Goal: Purchase product/service

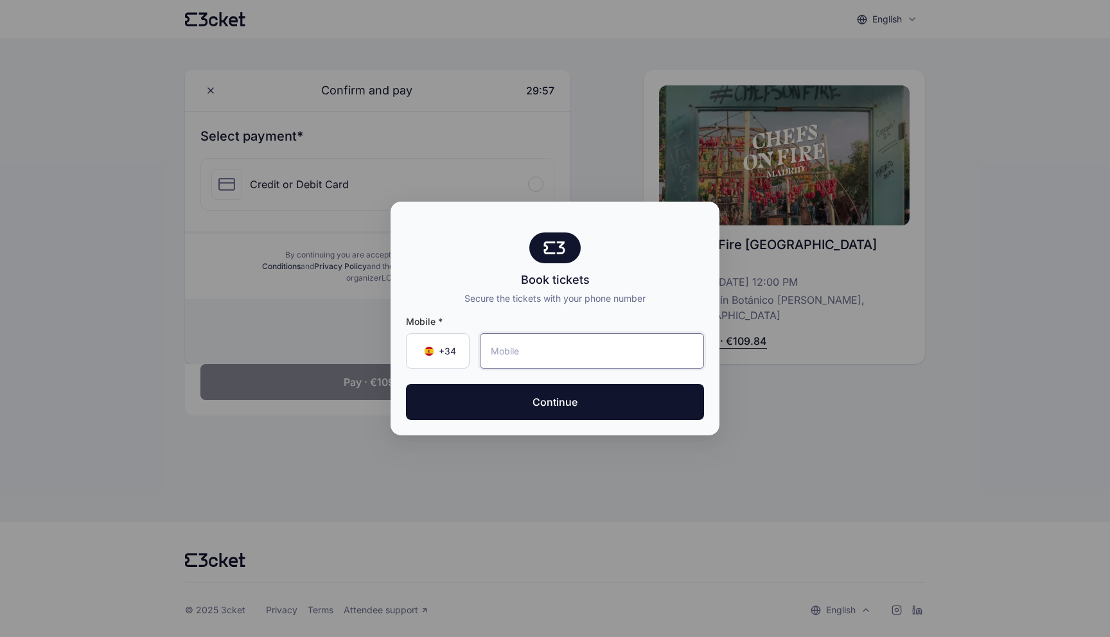
click at [547, 353] on input "tel" at bounding box center [592, 350] width 224 height 35
click at [427, 346] on span "+34 ▼" at bounding box center [437, 351] width 37 height 13
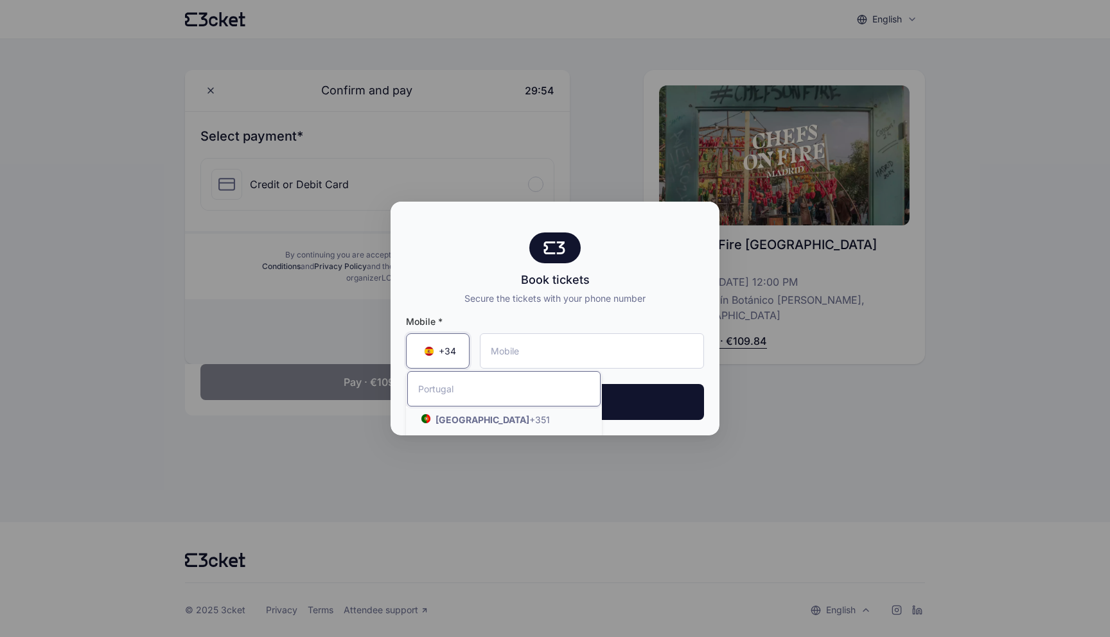
click at [448, 381] on input "Search by country name or country code" at bounding box center [503, 388] width 193 height 35
type input "ita"
click at [448, 421] on li "[GEOGRAPHIC_DATA] ([GEOGRAPHIC_DATA]) +39" at bounding box center [504, 419] width 196 height 37
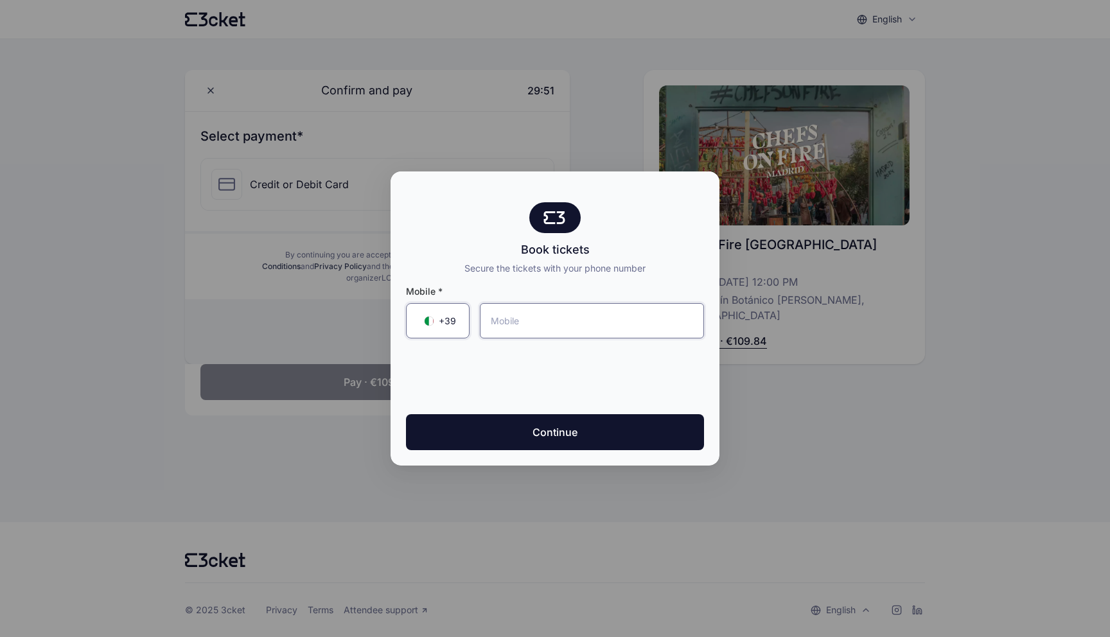
click at [549, 324] on input "tel" at bounding box center [592, 320] width 224 height 35
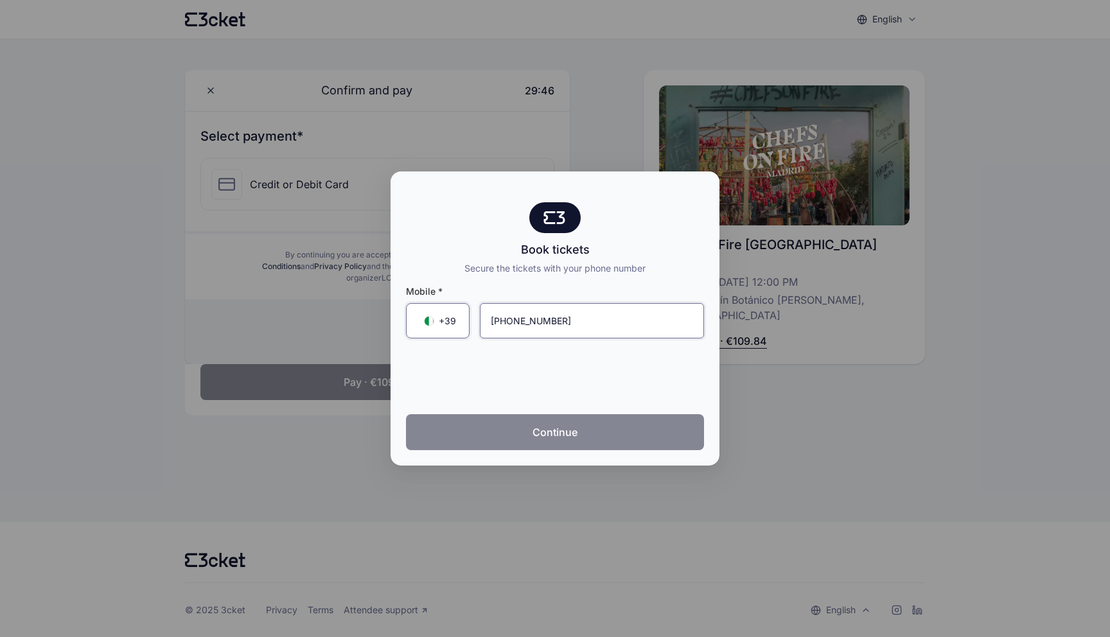
type input "[PHONE_NUMBER]"
click at [483, 423] on button "Continue" at bounding box center [555, 432] width 298 height 36
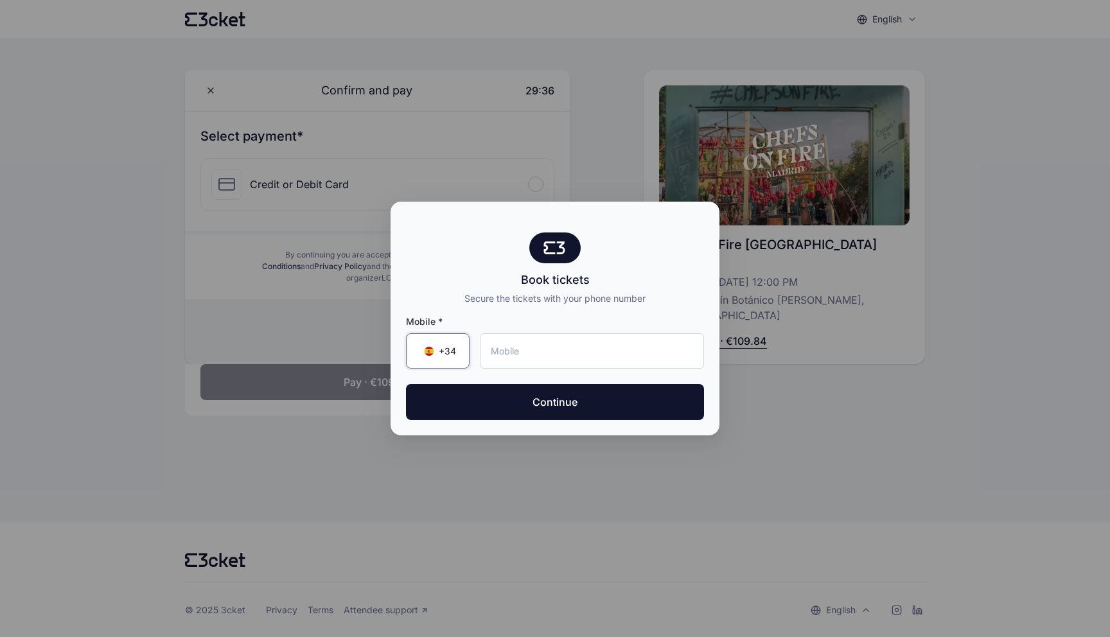
click at [462, 342] on div "+34 ▼" at bounding box center [438, 350] width 64 height 35
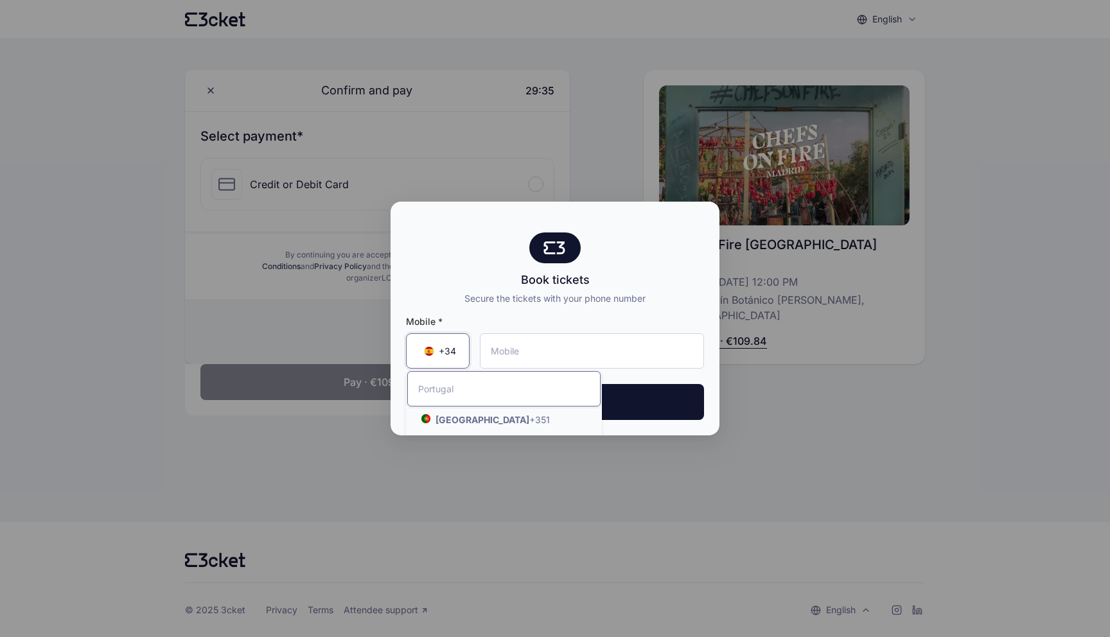
click at [451, 382] on input "Search by country name or country code" at bounding box center [503, 388] width 193 height 35
type input "ita"
click at [459, 416] on strong "[GEOGRAPHIC_DATA] ([GEOGRAPHIC_DATA])" at bounding box center [472, 419] width 113 height 24
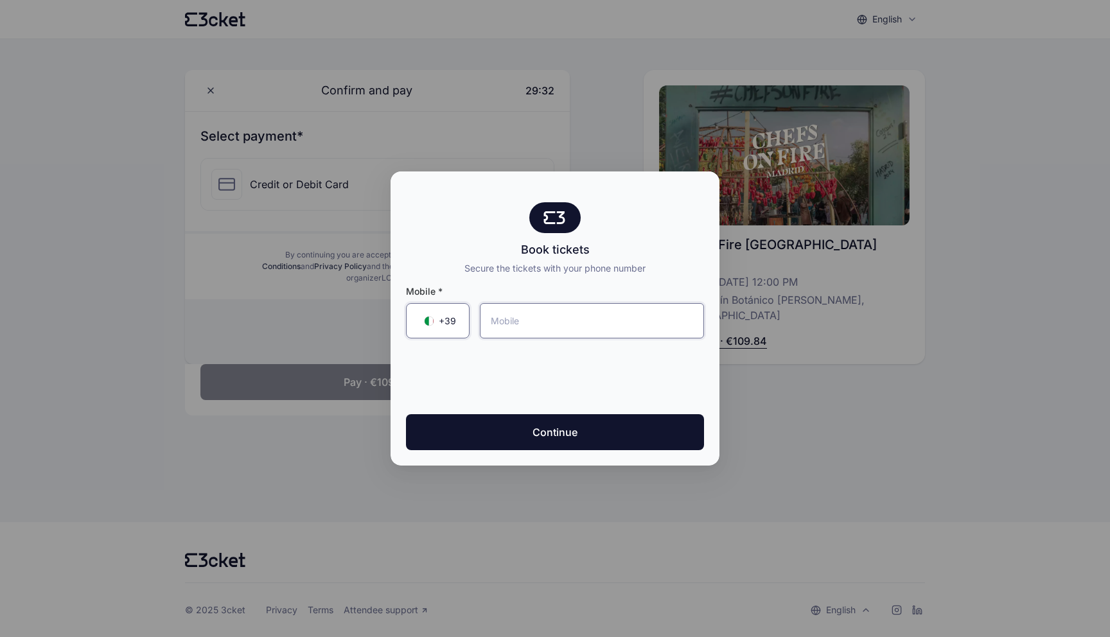
click at [539, 323] on input "tel" at bounding box center [592, 320] width 224 height 35
type input "[PHONE_NUMBER]"
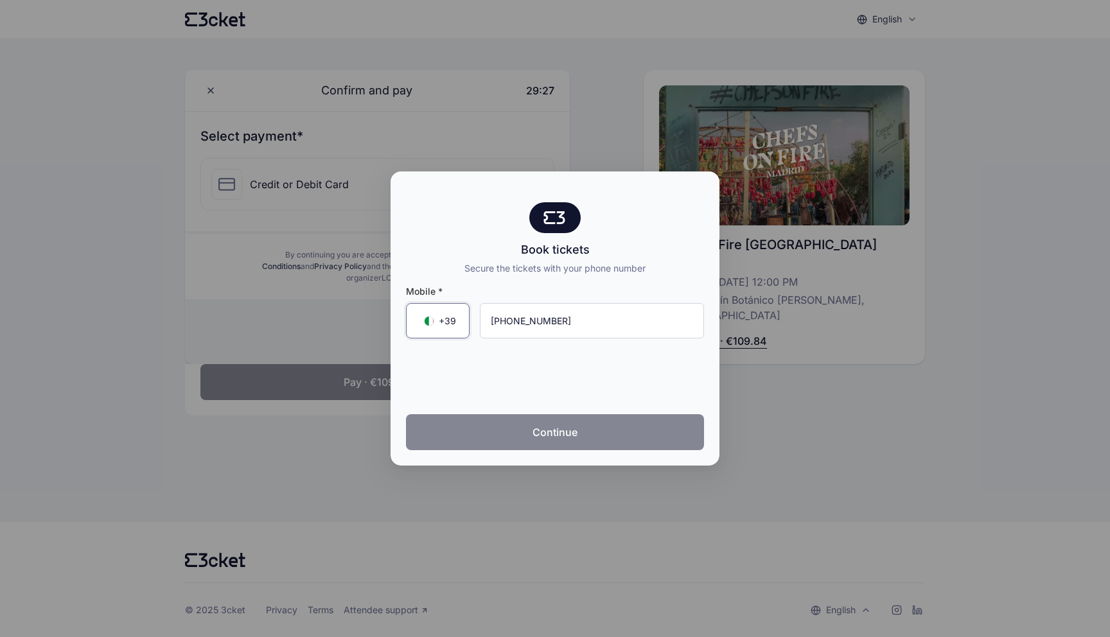
click at [620, 442] on button "Continue" at bounding box center [555, 432] width 298 height 36
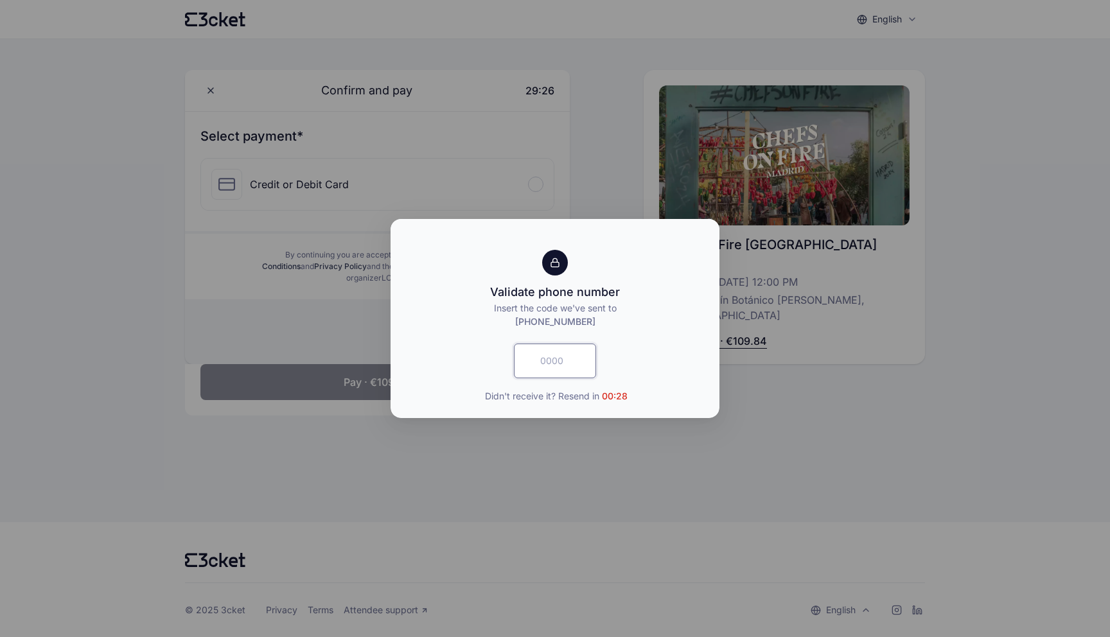
click at [572, 369] on input "text" at bounding box center [555, 361] width 82 height 35
type input "1153"
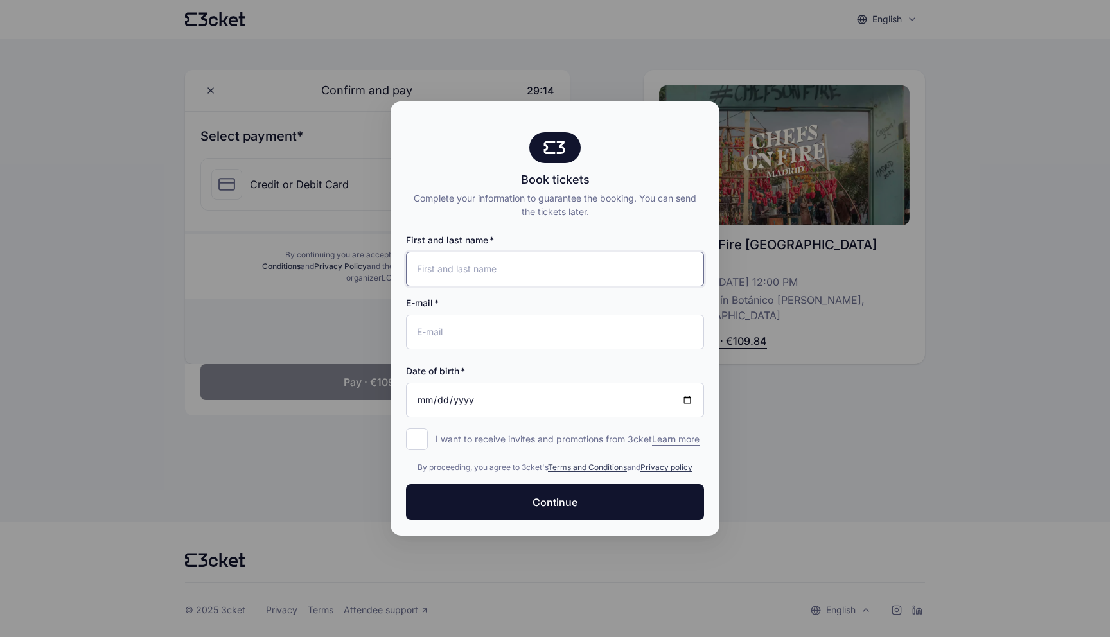
click at [527, 259] on input "First and last name" at bounding box center [555, 269] width 298 height 35
type input "brando iacono"
click at [446, 336] on input "E-mail" at bounding box center [555, 332] width 298 height 35
type input "brando.iacono@gmail.com"
click at [483, 387] on input "Date of birth" at bounding box center [555, 400] width 298 height 35
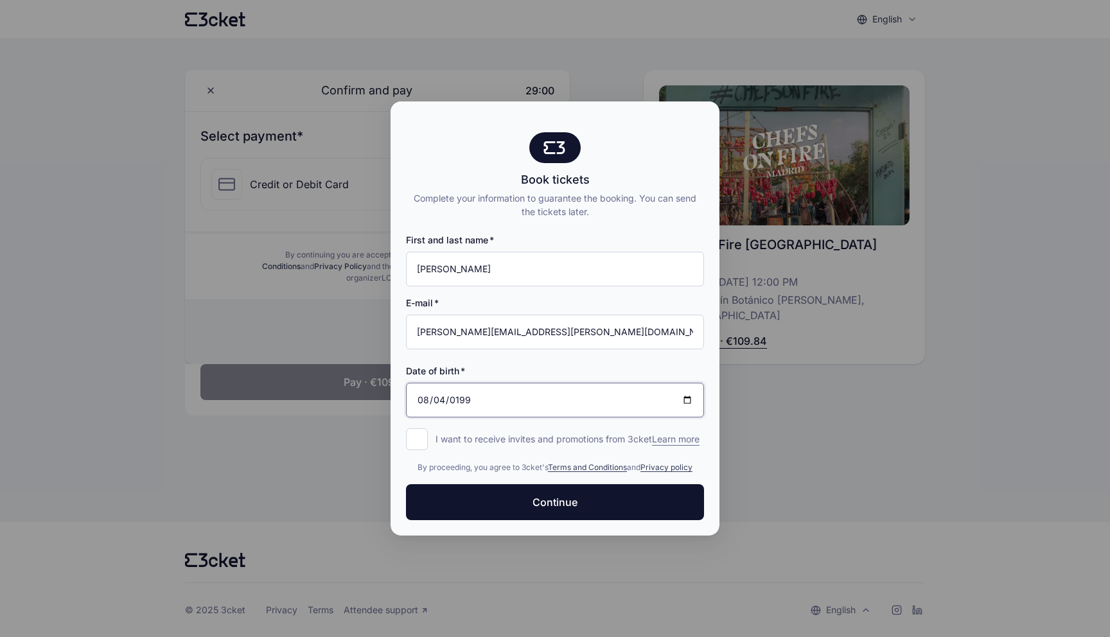
type input "1994-08-04"
click at [408, 437] on input "I want to receive invites and promotions from 3cket Learn more form.register.op…" at bounding box center [417, 439] width 22 height 22
checkbox input "true"
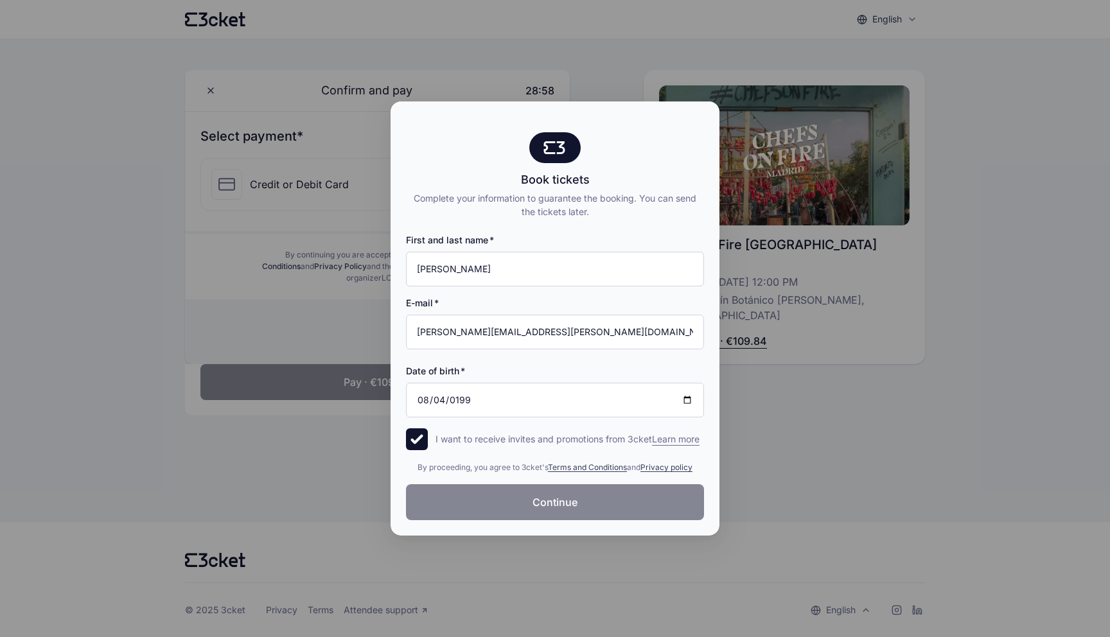
click at [532, 520] on button "Continue" at bounding box center [555, 502] width 298 height 36
